Goal: Information Seeking & Learning: Stay updated

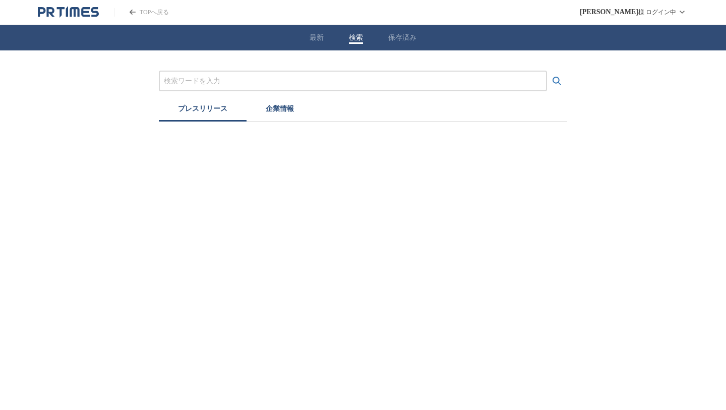
click at [212, 84] on input "プレスリリースおよび企業を検索する" at bounding box center [353, 81] width 378 height 11
click at [547, 71] on button "検索する" at bounding box center [557, 81] width 20 height 20
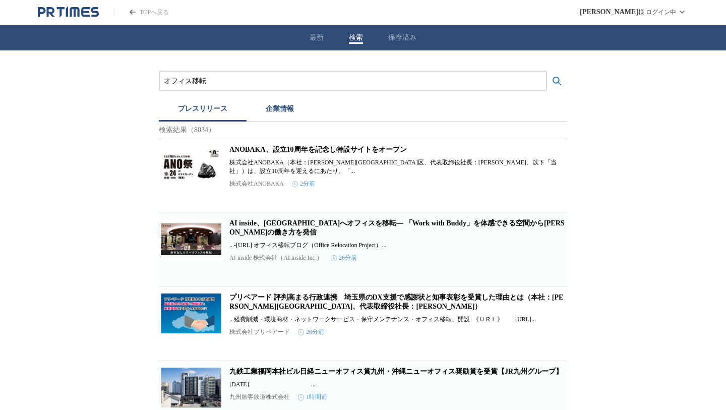
click at [306, 230] on link "AI inside、[GEOGRAPHIC_DATA]へオフィスを移転― 「Work with Buddy」を体感できる空間から[PERSON_NAME]の働…" at bounding box center [396, 227] width 335 height 17
click at [239, 153] on link "ANOBAKA、設立10周年を記念し特設サイトをオープン" at bounding box center [317, 150] width 177 height 8
drag, startPoint x: 195, startPoint y: 82, endPoint x: 245, endPoint y: 82, distance: 50.4
click at [228, 82] on input "オフィス移転" at bounding box center [353, 81] width 378 height 11
click at [547, 71] on button "検索する" at bounding box center [557, 81] width 20 height 20
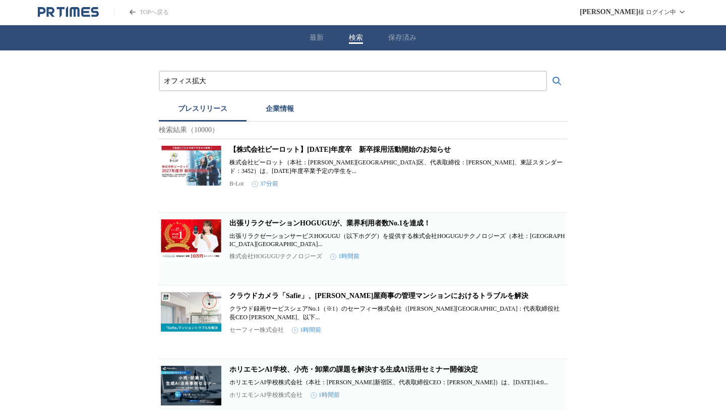
click at [287, 153] on link "【株式会社ビーロット】[DATE]年度卒　新卒採用活動開始のお知らせ" at bounding box center [339, 150] width 221 height 8
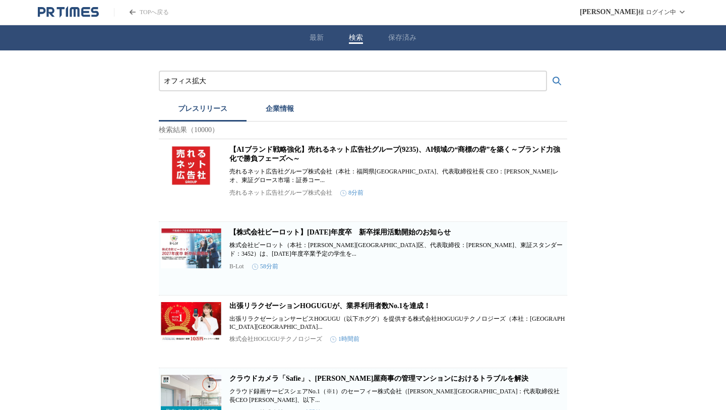
click at [262, 236] on link "【株式会社ビーロット】[DATE]年度卒　新卒採用活動開始のお知らせ" at bounding box center [339, 232] width 221 height 8
drag, startPoint x: 191, startPoint y: 80, endPoint x: 136, endPoint y: 80, distance: 54.9
click at [165, 80] on input "オフィス拡大" at bounding box center [353, 81] width 378 height 11
type input "本社拡大"
click at [547, 71] on button "検索する" at bounding box center [557, 81] width 20 height 20
